Goal: Task Accomplishment & Management: Use online tool/utility

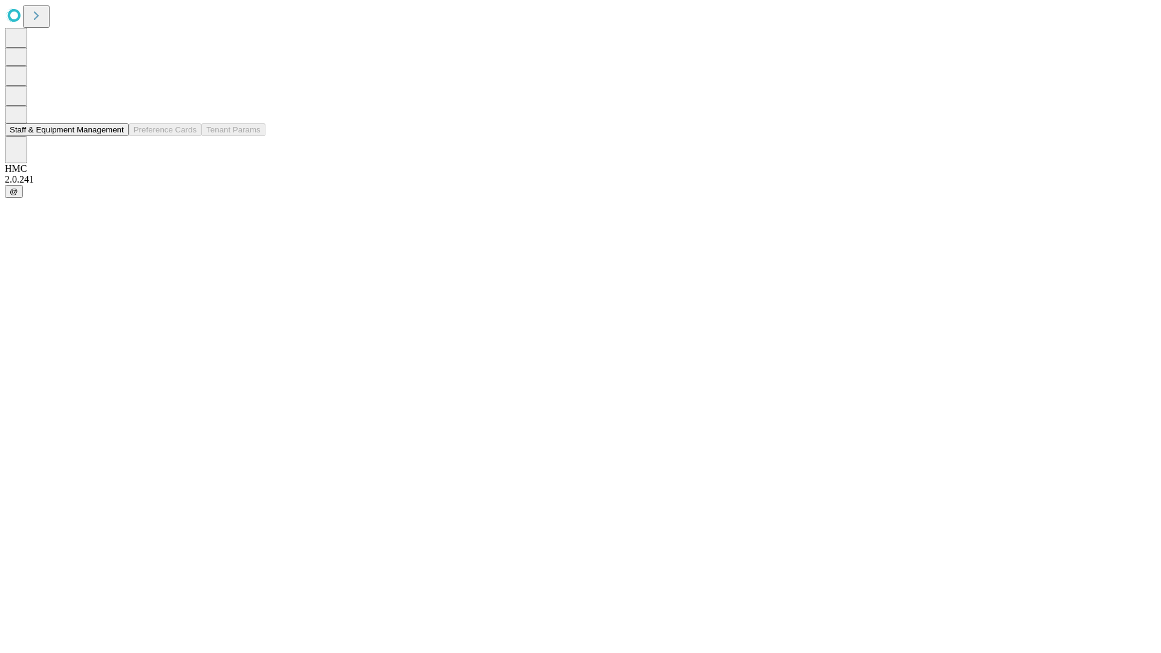
click at [116, 136] on button "Staff & Equipment Management" at bounding box center [67, 129] width 124 height 13
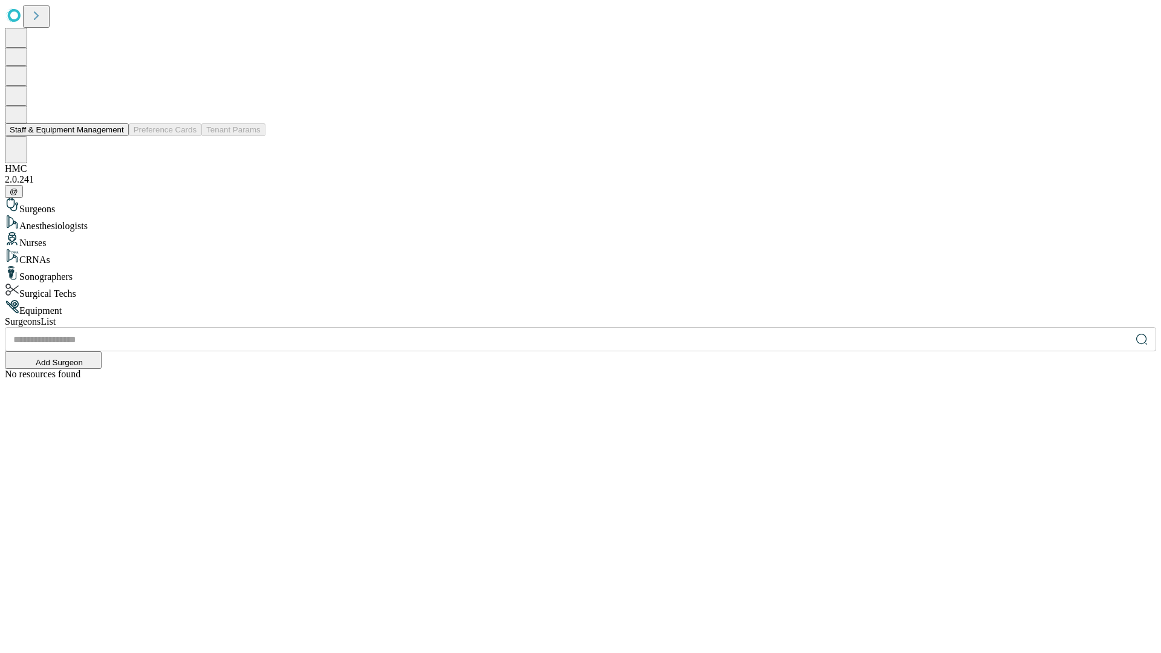
click at [116, 136] on button "Staff & Equipment Management" at bounding box center [67, 129] width 124 height 13
